Goal: Task Accomplishment & Management: Use online tool/utility

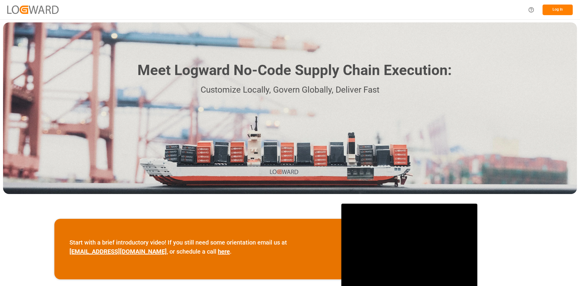
click at [553, 7] on button "Log In" at bounding box center [558, 10] width 30 height 11
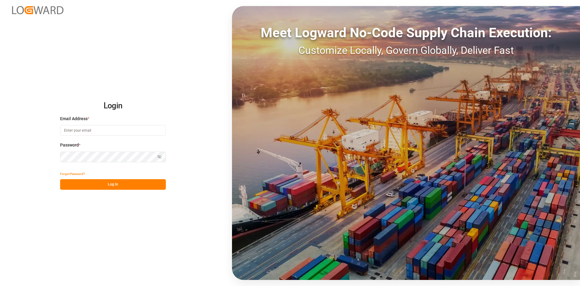
type input "[EMAIL_ADDRESS][PERSON_NAME][DOMAIN_NAME]"
click at [97, 183] on button "Log In" at bounding box center [113, 184] width 106 height 11
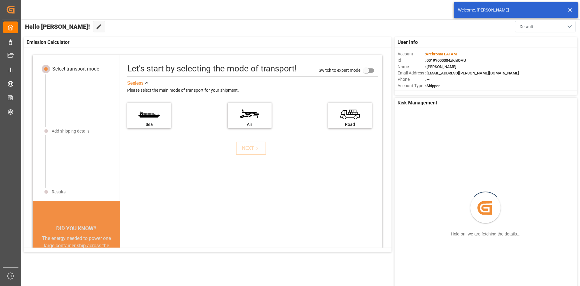
click at [571, 9] on icon at bounding box center [570, 9] width 7 height 7
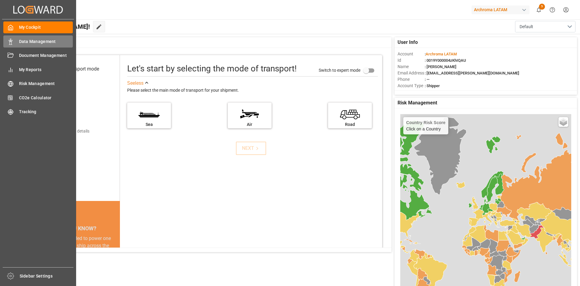
click at [31, 41] on span "Data Management" at bounding box center [46, 41] width 54 height 6
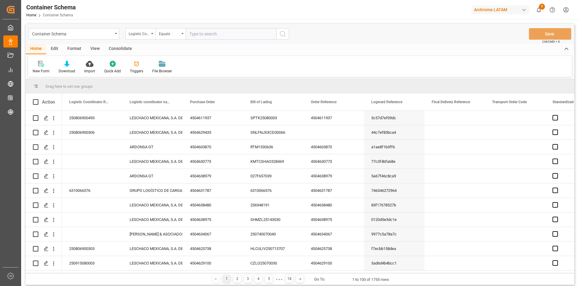
click at [114, 34] on div "Container Schema" at bounding box center [74, 33] width 91 height 11
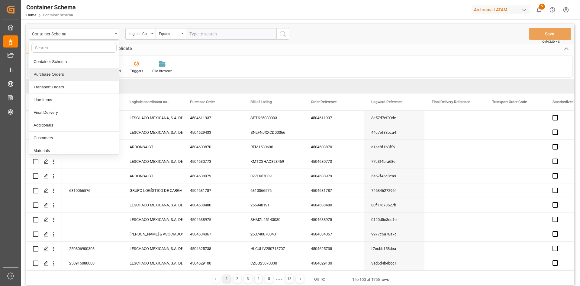
click at [66, 73] on div "Purchase Orders" at bounding box center [74, 74] width 90 height 13
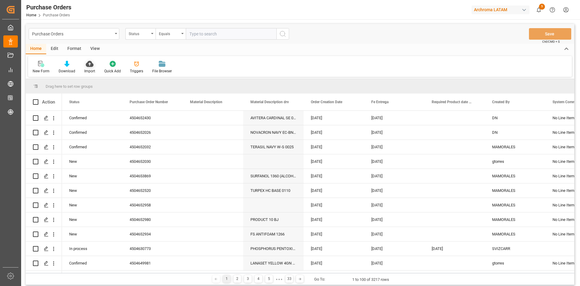
click at [92, 66] on icon at bounding box center [90, 64] width 8 height 6
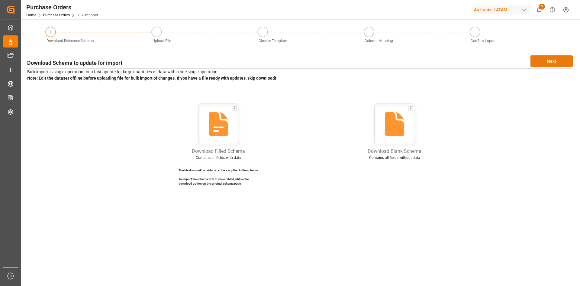
click at [550, 62] on button "Next" at bounding box center [552, 60] width 42 height 11
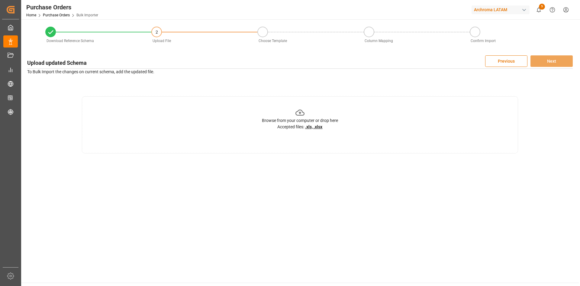
click at [313, 125] on u ".xls, .xlsx" at bounding box center [313, 126] width 17 height 5
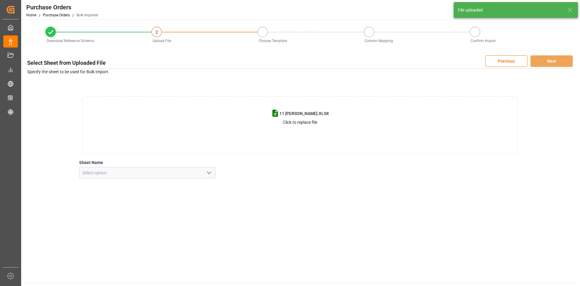
click at [212, 173] on icon "open menu" at bounding box center [209, 172] width 7 height 7
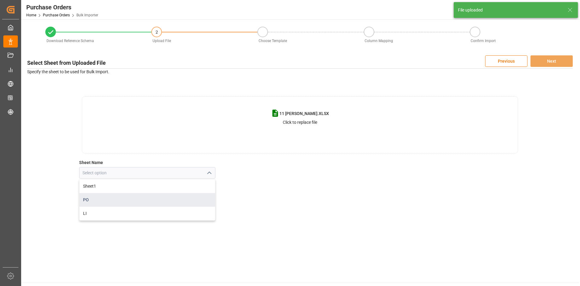
click at [101, 197] on div "PO" at bounding box center [147, 200] width 136 height 14
type input "PO"
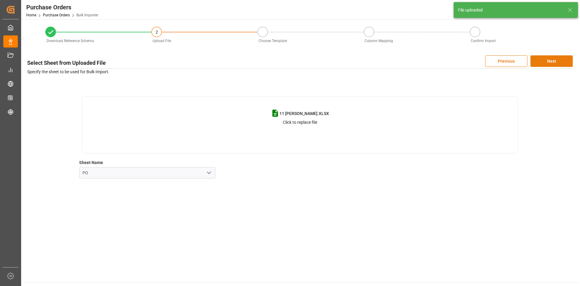
click at [552, 64] on button "Next" at bounding box center [552, 60] width 42 height 11
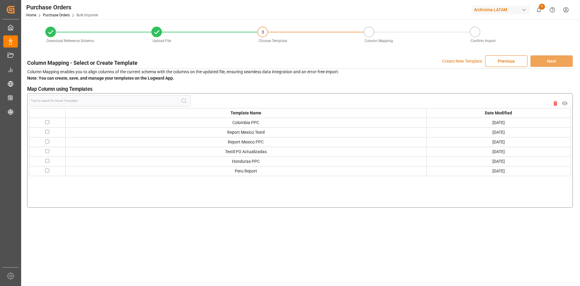
click at [467, 59] on p "Create New Template" at bounding box center [462, 60] width 40 height 11
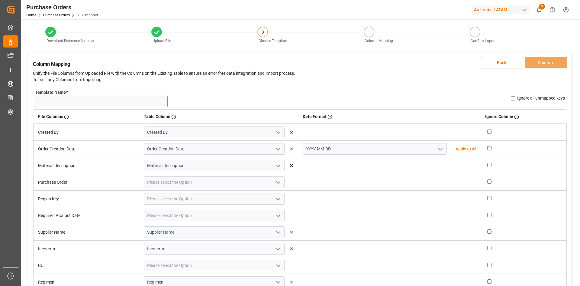
click at [95, 103] on input "Template Name *" at bounding box center [101, 101] width 133 height 11
type input "11 AGOSTO PO"
click at [437, 149] on icon "open menu" at bounding box center [440, 148] width 7 height 7
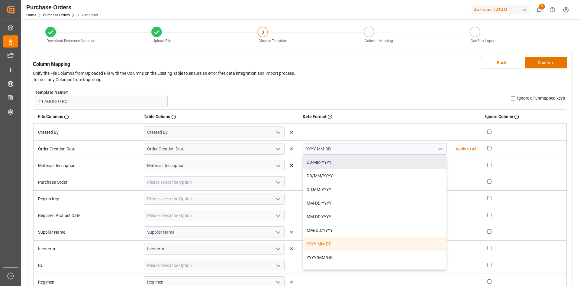
click at [357, 157] on div "DD-MM-YYYY" at bounding box center [375, 162] width 144 height 14
type input "DD-MM-YYYY"
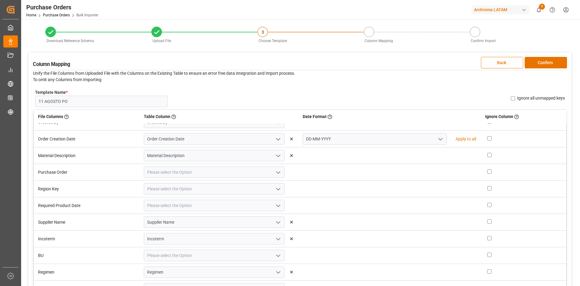
scroll to position [15, 0]
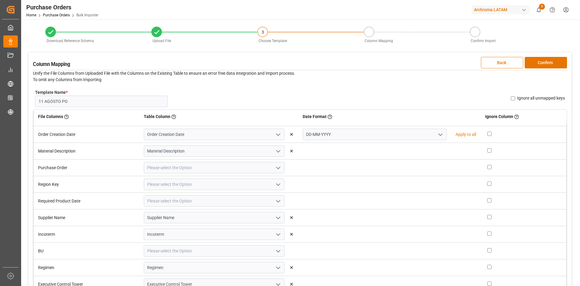
click at [277, 169] on icon "open menu" at bounding box center [278, 167] width 7 height 7
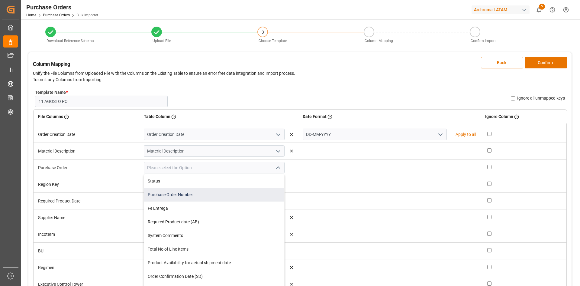
click at [207, 192] on div "Purchase Order Number" at bounding box center [214, 195] width 140 height 14
type input "Purchase Order Number"
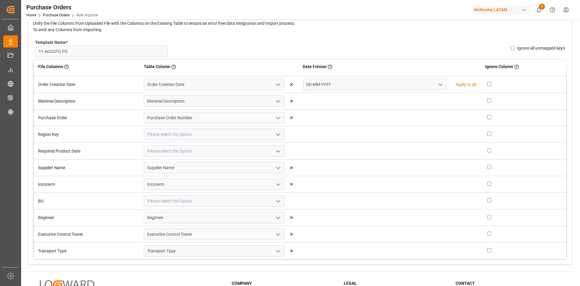
scroll to position [60, 0]
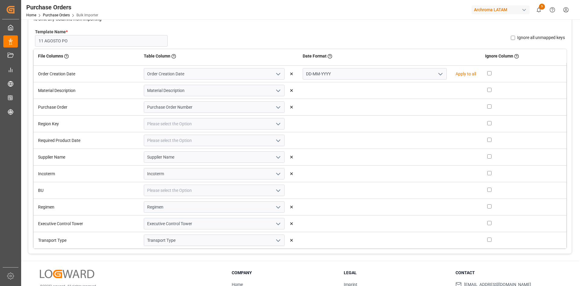
click at [275, 124] on icon "open menu" at bounding box center [278, 123] width 7 height 7
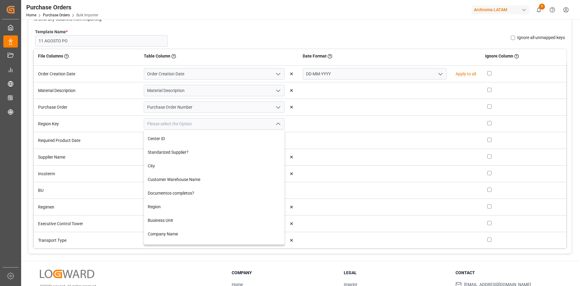
scroll to position [151, 0]
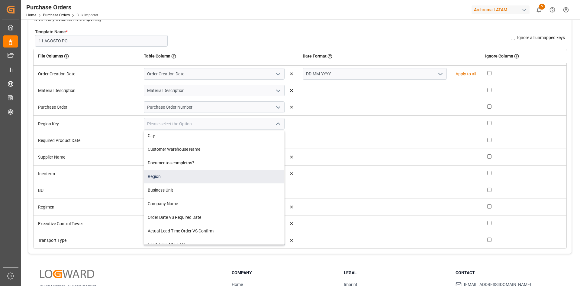
click at [194, 172] on div "Region" at bounding box center [214, 177] width 140 height 14
type input "Region"
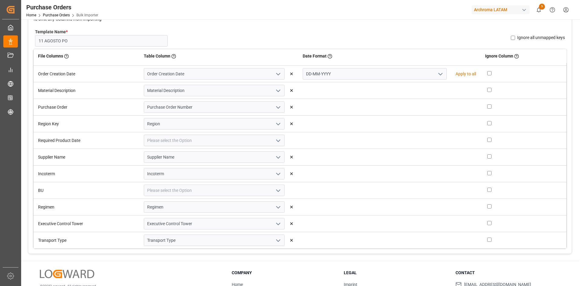
click at [279, 140] on polyline "open menu" at bounding box center [279, 141] width 4 height 2
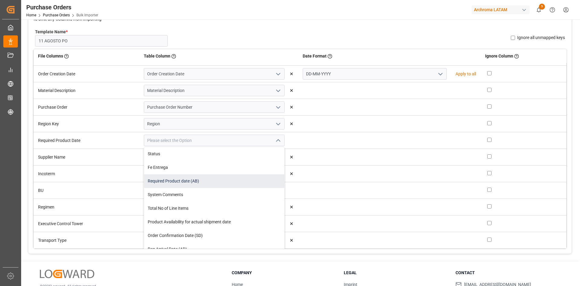
click at [212, 182] on div "Required Product date (AB)" at bounding box center [214, 181] width 140 height 14
type input "Required Product date (AB)"
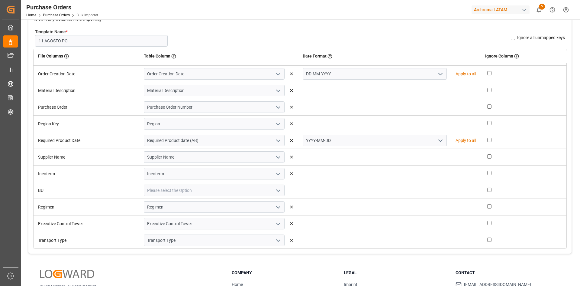
scroll to position [91, 0]
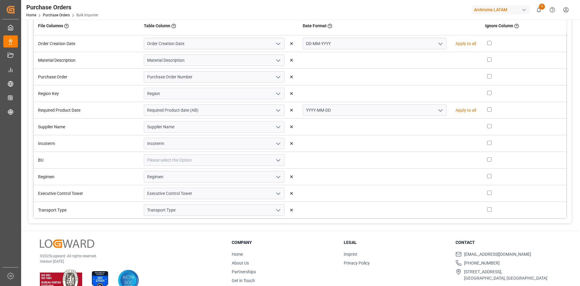
click at [437, 107] on icon "open menu" at bounding box center [440, 110] width 7 height 7
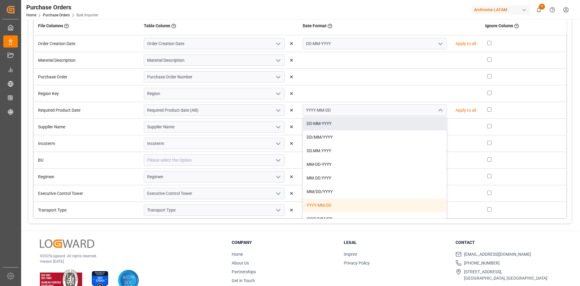
click at [383, 118] on div "DD-MM-YYYY" at bounding box center [375, 124] width 144 height 14
type input "DD-MM-YYYY"
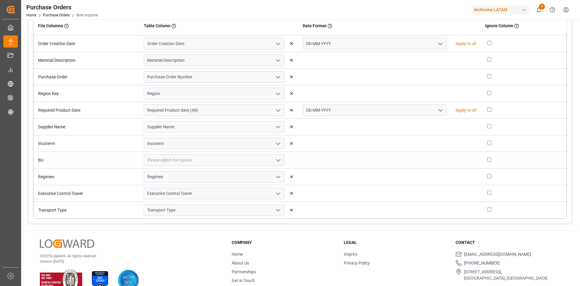
click at [273, 158] on button "open menu" at bounding box center [277, 159] width 9 height 9
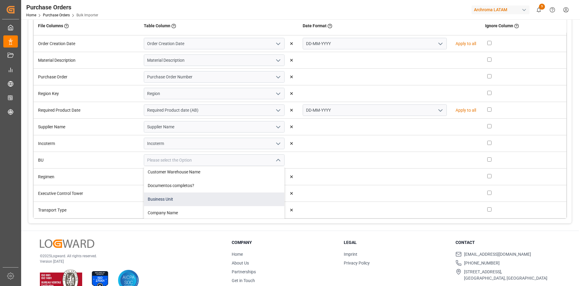
scroll to position [172, 0]
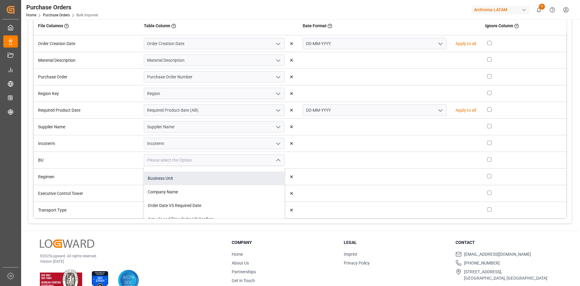
click at [192, 180] on div "Business Unit" at bounding box center [214, 178] width 140 height 14
type input "Business Unit"
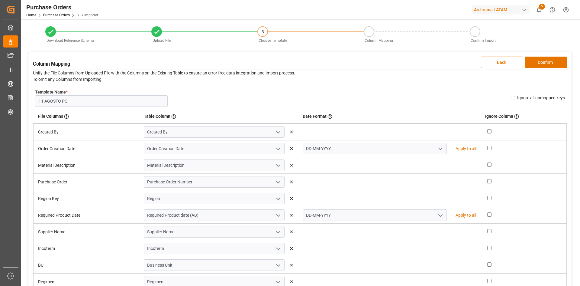
scroll to position [0, 0]
click at [540, 65] on button "Confirm" at bounding box center [546, 62] width 42 height 11
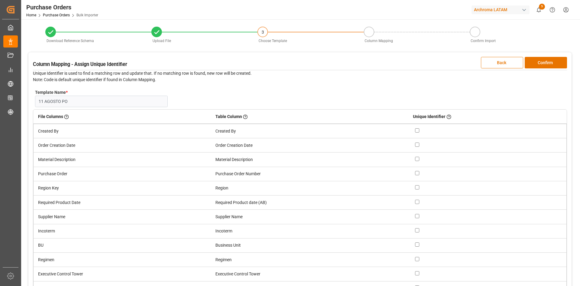
click at [417, 171] on input "checkbox" at bounding box center [417, 173] width 4 height 4
checkbox input "true"
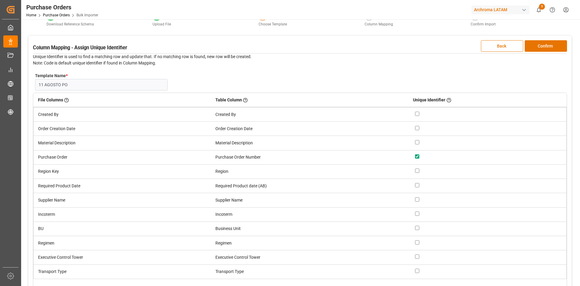
scroll to position [13, 0]
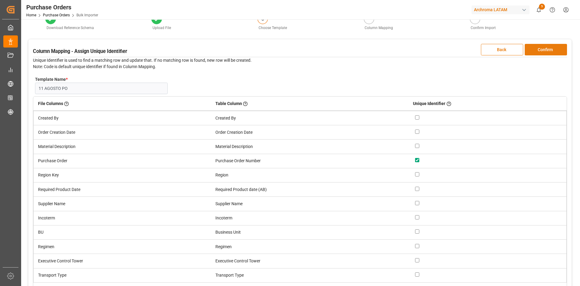
click at [537, 50] on button "Confirm" at bounding box center [546, 49] width 42 height 11
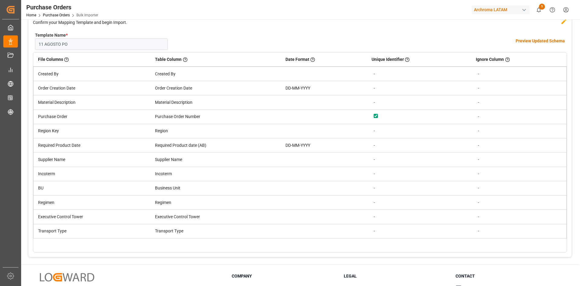
scroll to position [0, 0]
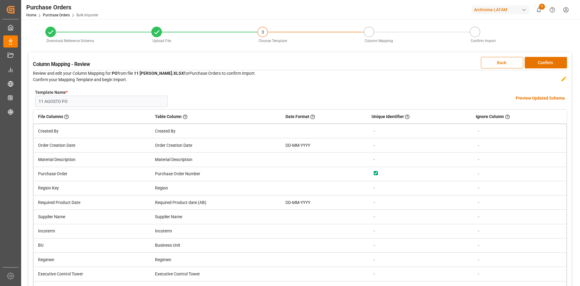
click at [536, 99] on h4 "Preview Updated Schema" at bounding box center [540, 98] width 49 height 6
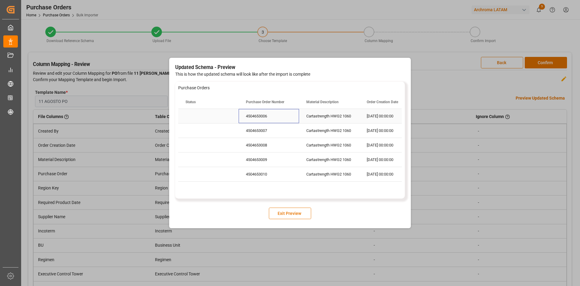
click at [262, 116] on div "4504653006" at bounding box center [269, 116] width 60 height 14
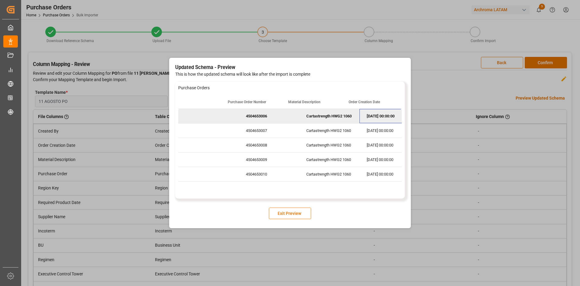
scroll to position [0, 18]
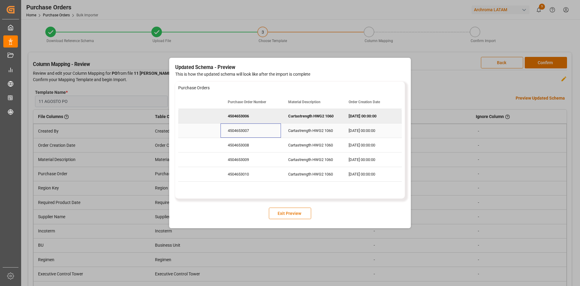
click at [235, 126] on div "4504653007" at bounding box center [251, 130] width 60 height 14
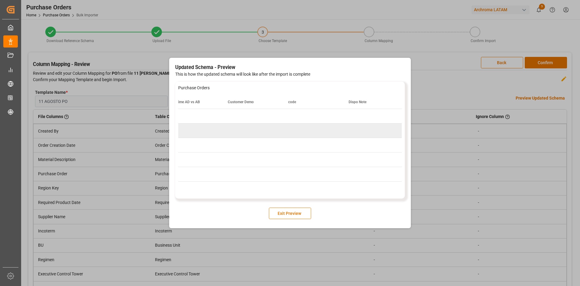
scroll to position [0, 1650]
click at [291, 215] on button "Exit Preview" at bounding box center [290, 212] width 42 height 11
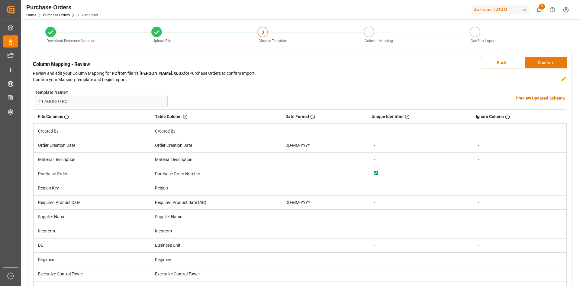
click at [541, 65] on button "Confirm" at bounding box center [546, 62] width 42 height 11
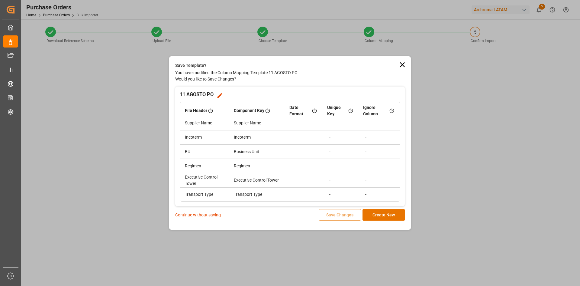
scroll to position [93, 0]
click at [219, 212] on p "Continue without saving" at bounding box center [198, 215] width 46 height 6
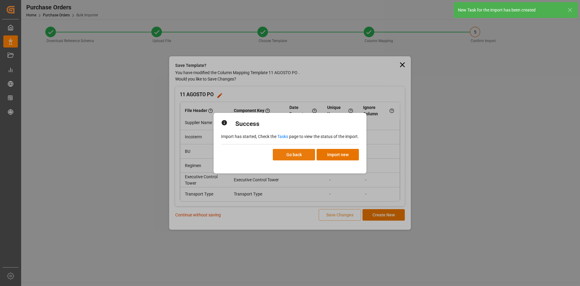
click at [293, 154] on button "Go back" at bounding box center [294, 154] width 42 height 11
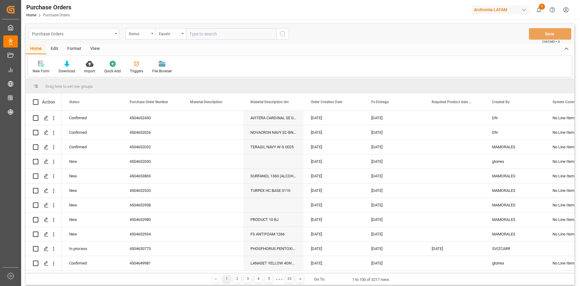
click at [117, 31] on div "Purchase Orders" at bounding box center [74, 33] width 91 height 11
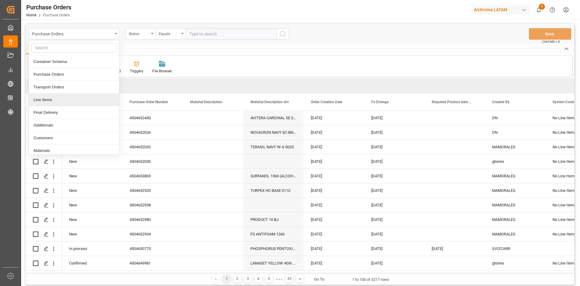
click at [80, 99] on div "Line Items" at bounding box center [74, 99] width 90 height 13
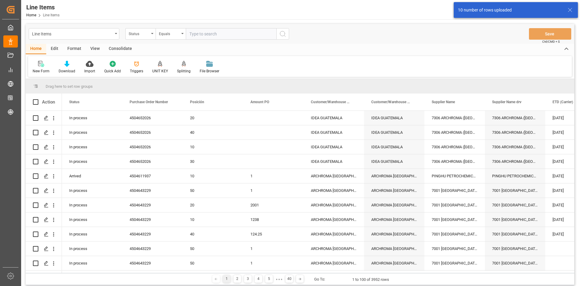
click at [89, 69] on div "Import" at bounding box center [89, 70] width 11 height 5
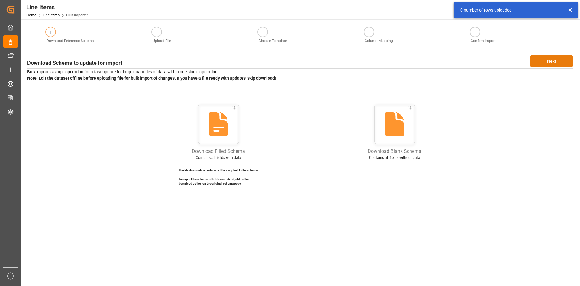
click at [557, 60] on button "Next" at bounding box center [552, 60] width 42 height 11
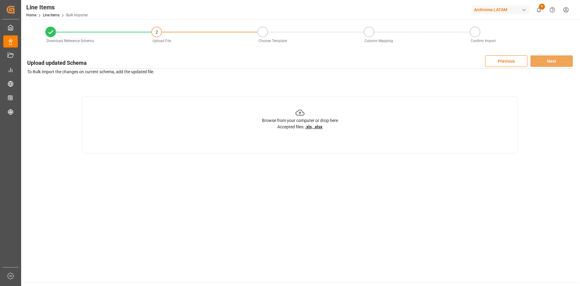
click at [315, 125] on u ".xls, .xlsx" at bounding box center [313, 126] width 17 height 5
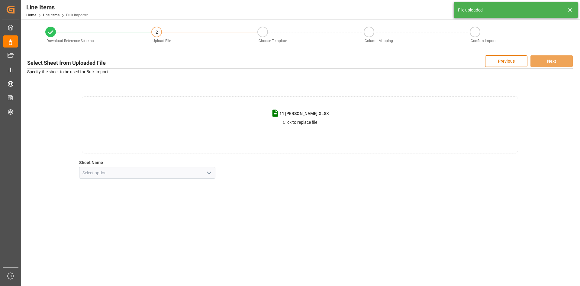
click at [206, 173] on icon "open menu" at bounding box center [209, 172] width 7 height 7
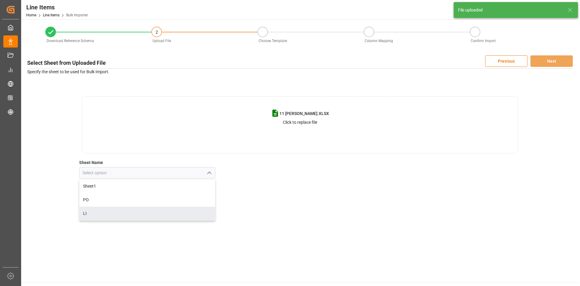
click at [110, 210] on div "LI" at bounding box center [147, 213] width 136 height 14
type input "LI"
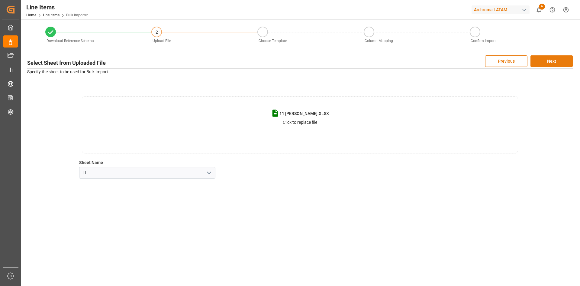
click at [562, 63] on button "Next" at bounding box center [552, 60] width 42 height 11
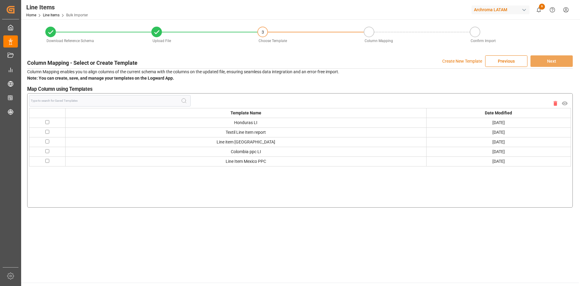
click at [475, 59] on p "Create New Template" at bounding box center [462, 60] width 40 height 11
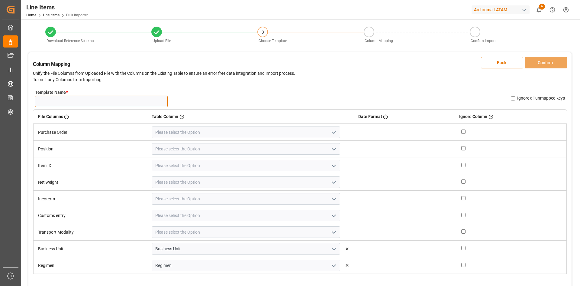
click at [116, 99] on input "Template Name *" at bounding box center [101, 101] width 133 height 11
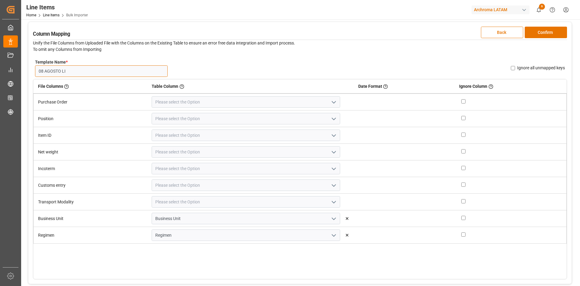
type input "08 AGOSTO LI"
click at [330, 103] on icon "open menu" at bounding box center [333, 102] width 7 height 7
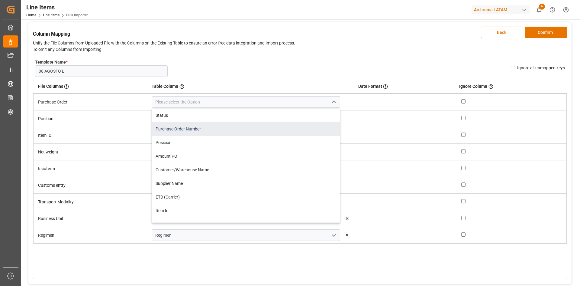
click at [247, 130] on div "Purchase Order Number" at bounding box center [246, 129] width 188 height 14
type input "Purchase Order Number"
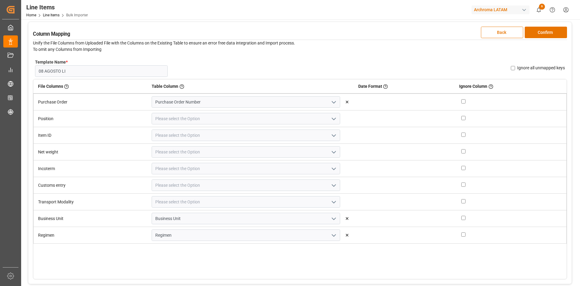
click at [330, 118] on icon "open menu" at bounding box center [333, 118] width 7 height 7
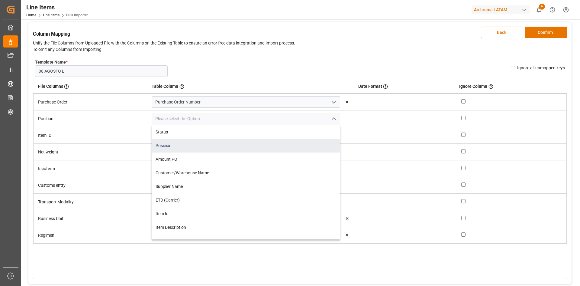
click at [241, 144] on div "Posición" at bounding box center [246, 146] width 188 height 14
type input "Posición"
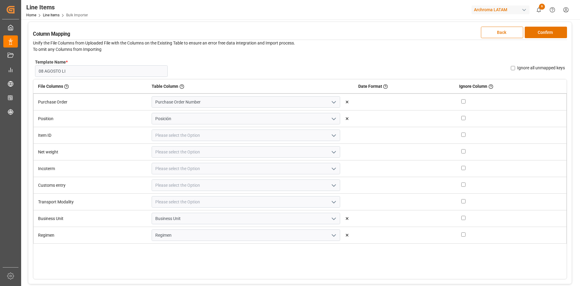
click at [330, 134] on icon "open menu" at bounding box center [333, 135] width 7 height 7
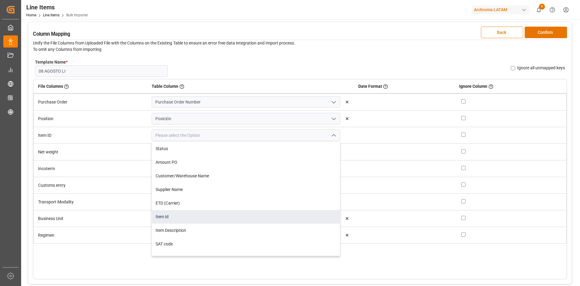
click at [183, 218] on div "Item Id" at bounding box center [246, 217] width 188 height 14
type input "Item Id"
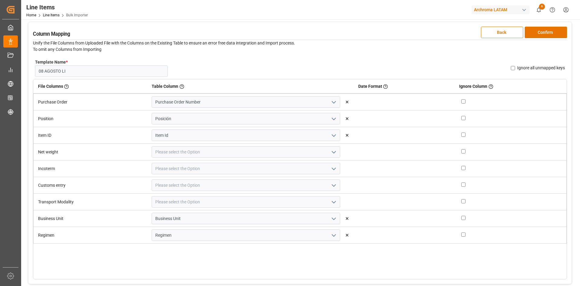
click at [332, 152] on polyline "open menu" at bounding box center [334, 152] width 4 height 2
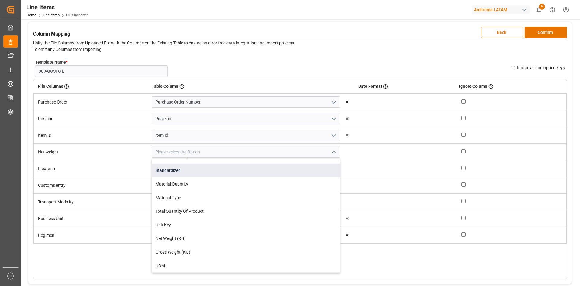
scroll to position [121, 0]
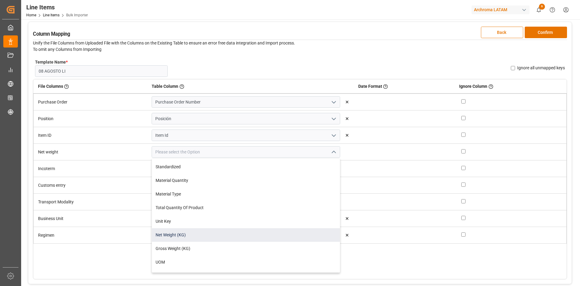
click at [199, 230] on div "Net Weight (KG)" at bounding box center [246, 235] width 188 height 14
type input "Net Weight (KG)"
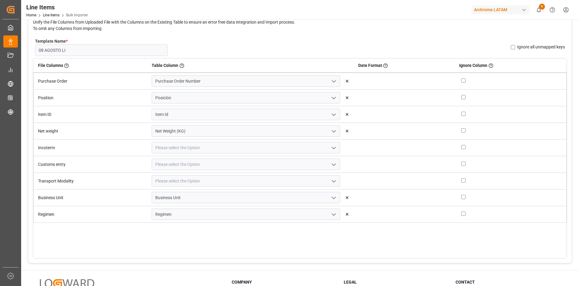
scroll to position [60, 0]
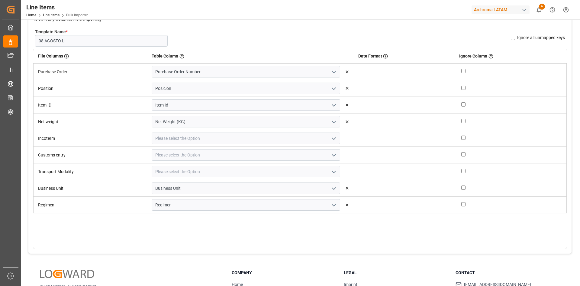
click at [330, 138] on icon "open menu" at bounding box center [333, 138] width 7 height 7
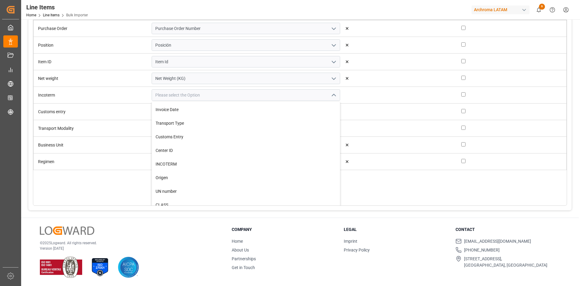
scroll to position [272, 0]
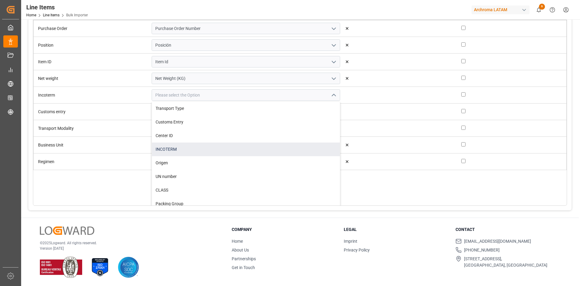
click at [180, 144] on div "INCOTERM" at bounding box center [246, 149] width 188 height 14
type input "INCOTERM"
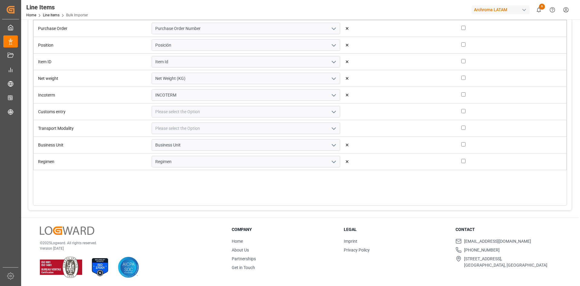
click at [330, 111] on icon "open menu" at bounding box center [333, 111] width 7 height 7
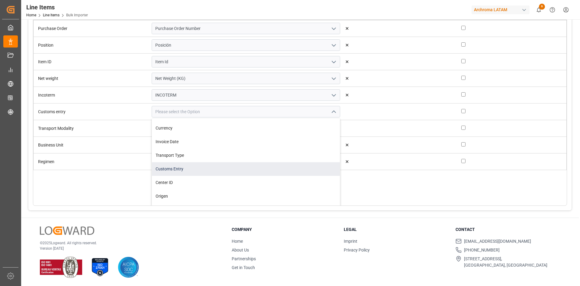
click at [197, 167] on div "Customs Entry" at bounding box center [246, 169] width 188 height 14
type input "Customs Entry"
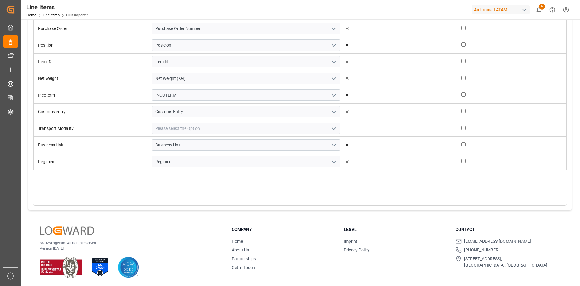
click at [330, 130] on icon "open menu" at bounding box center [333, 128] width 7 height 7
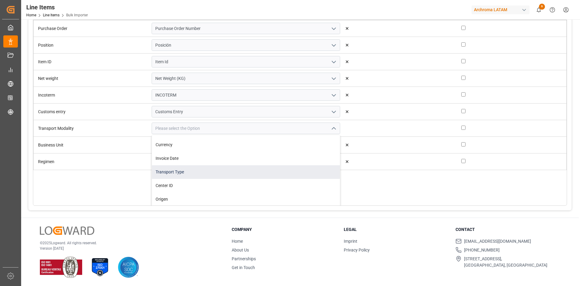
click at [225, 168] on div "Transport Type" at bounding box center [246, 172] width 188 height 14
type input "Transport Type"
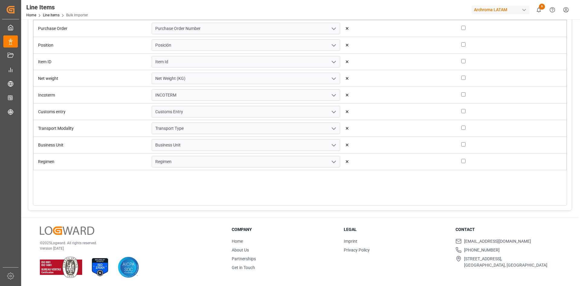
click at [330, 144] on icon "open menu" at bounding box center [333, 144] width 7 height 7
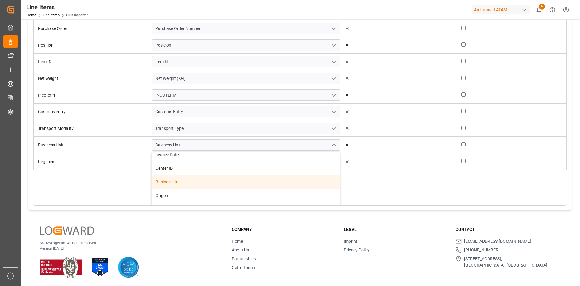
scroll to position [272, 0]
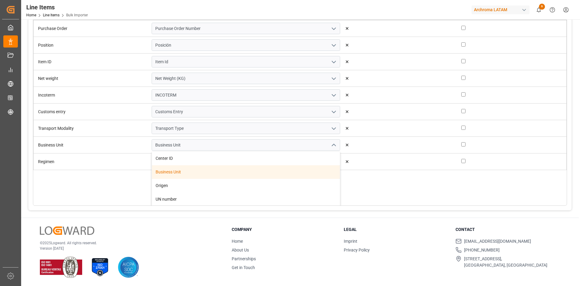
click at [245, 169] on div "Business Unit" at bounding box center [246, 172] width 188 height 14
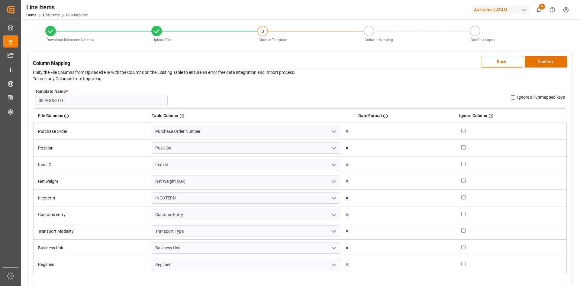
scroll to position [0, 0]
click at [547, 58] on button "Confirm" at bounding box center [546, 62] width 42 height 11
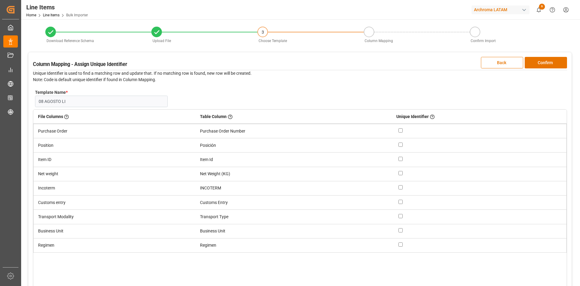
click at [402, 131] on input "checkbox" at bounding box center [401, 130] width 4 height 4
checkbox input "true"
click at [540, 60] on button "Confirm" at bounding box center [546, 62] width 42 height 11
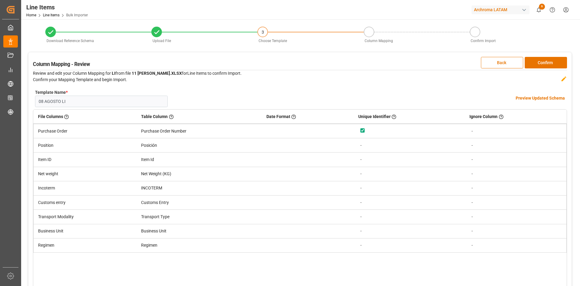
click at [525, 97] on h4 "Preview Updated Schema" at bounding box center [540, 98] width 49 height 6
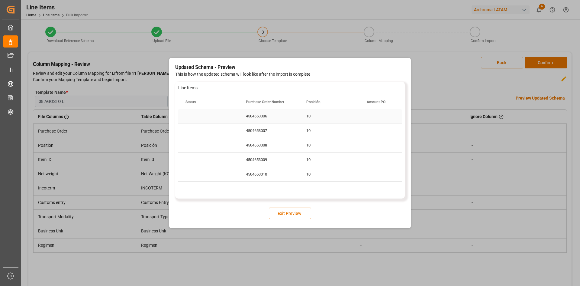
click at [265, 117] on div "4504653006" at bounding box center [269, 116] width 60 height 14
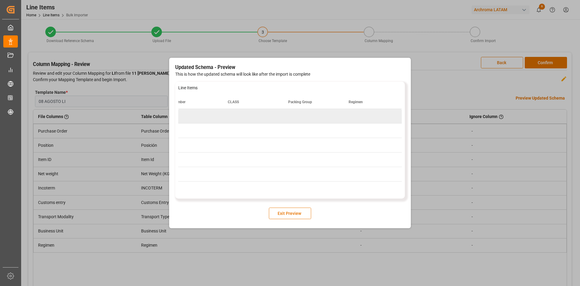
scroll to position [0, 1832]
click at [290, 210] on button "Exit Preview" at bounding box center [290, 212] width 42 height 11
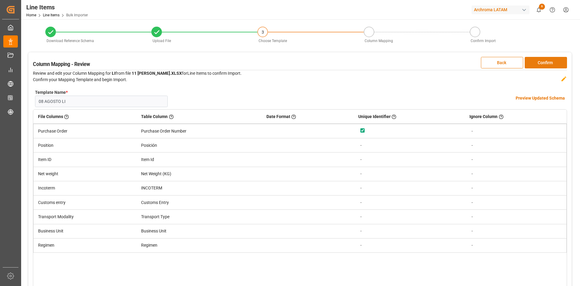
click at [539, 63] on button "Confirm" at bounding box center [546, 62] width 42 height 11
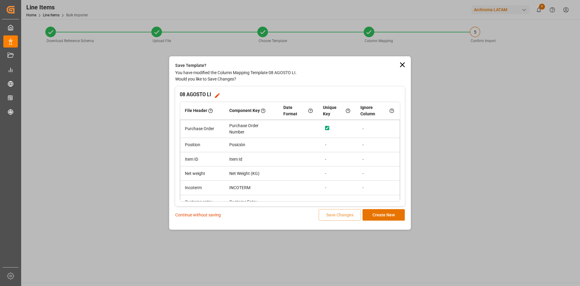
click at [212, 213] on p "Continue without saving" at bounding box center [198, 215] width 46 height 6
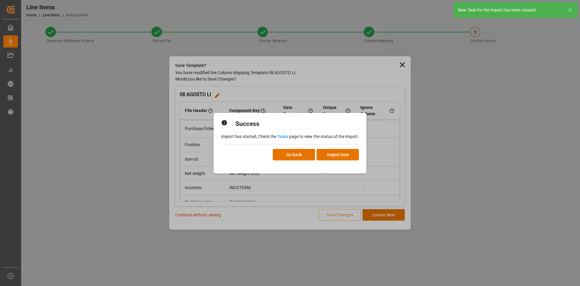
click at [284, 137] on link "Tasks" at bounding box center [282, 136] width 11 height 5
